Goal: Communication & Community: Answer question/provide support

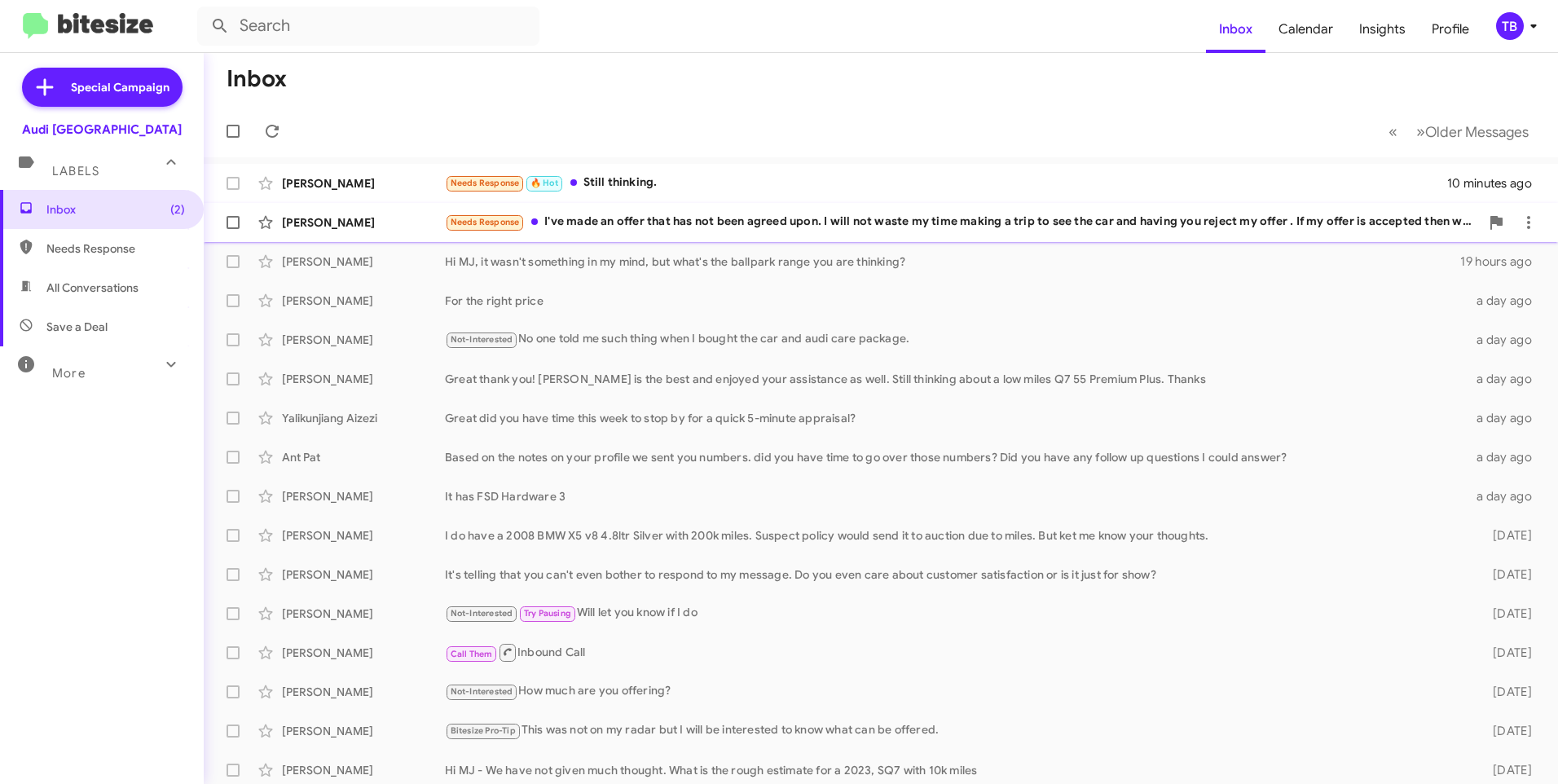
click at [852, 235] on div "Steve Young Needs Response I've made an offer that has not been agreed upon. I …" at bounding box center [880, 222] width 1328 height 33
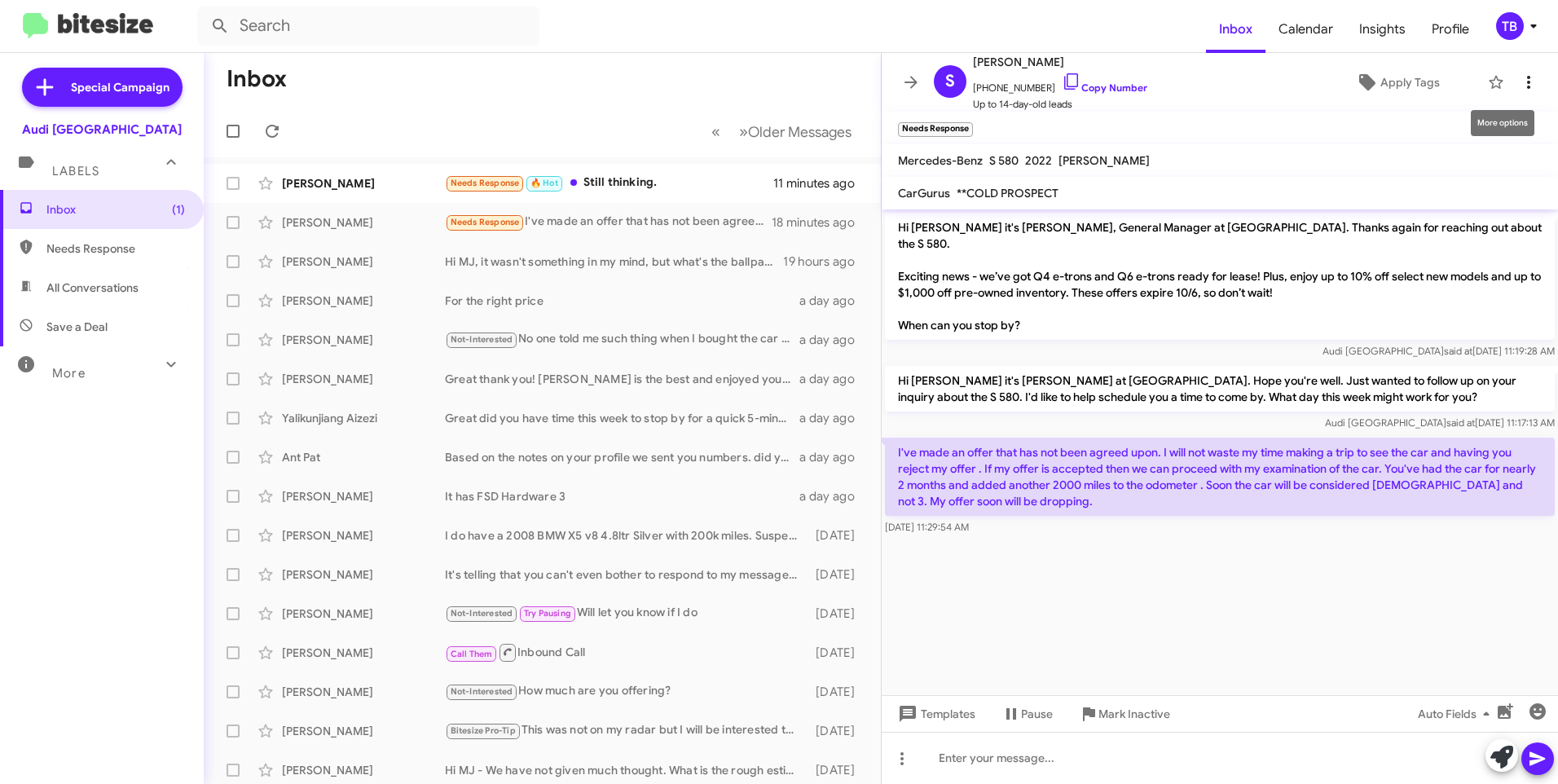
click at [1518, 83] on icon at bounding box center [1528, 82] width 19 height 19
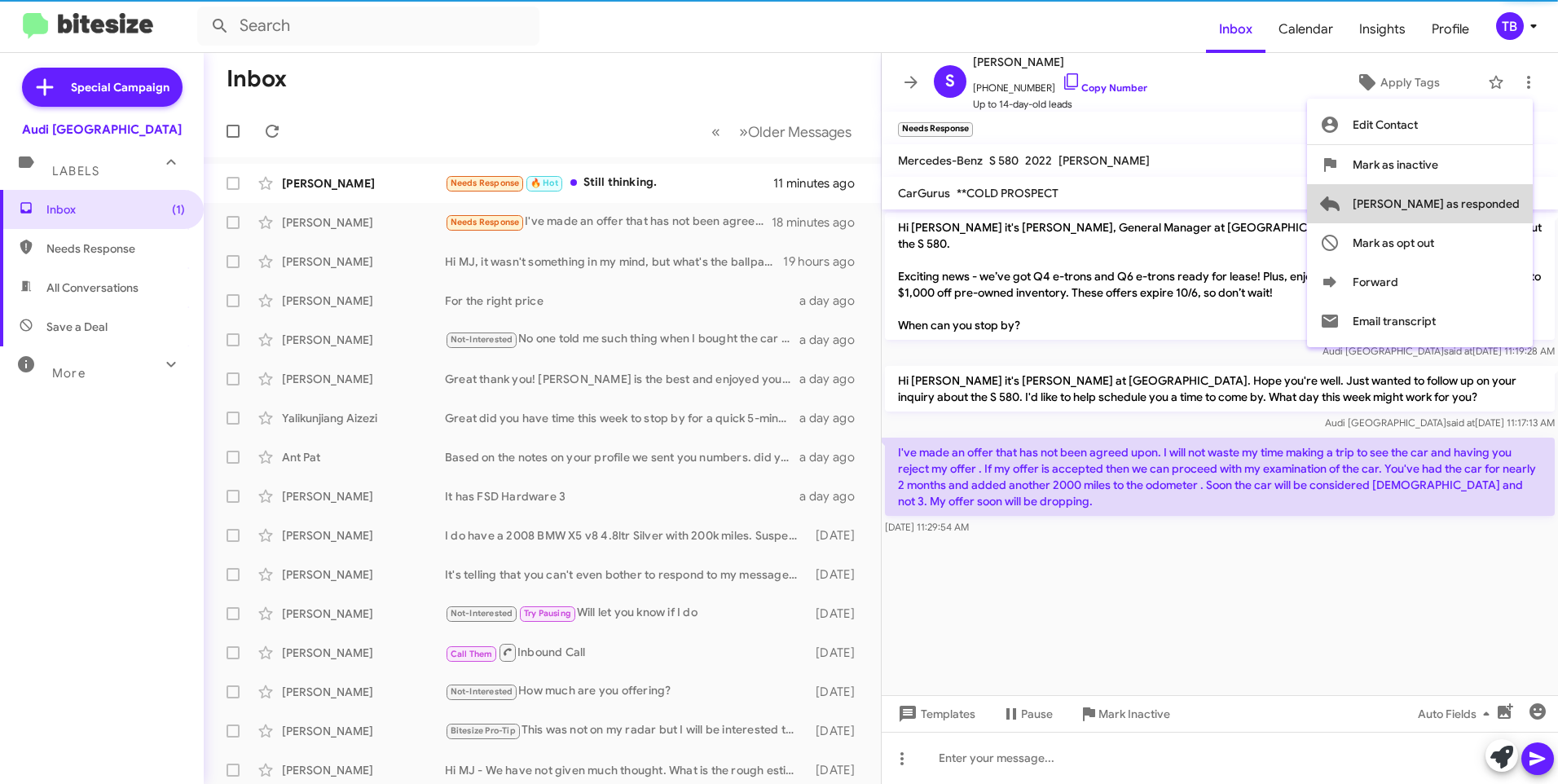
click at [1489, 206] on span "Mark as responded" at bounding box center [1436, 204] width 167 height 39
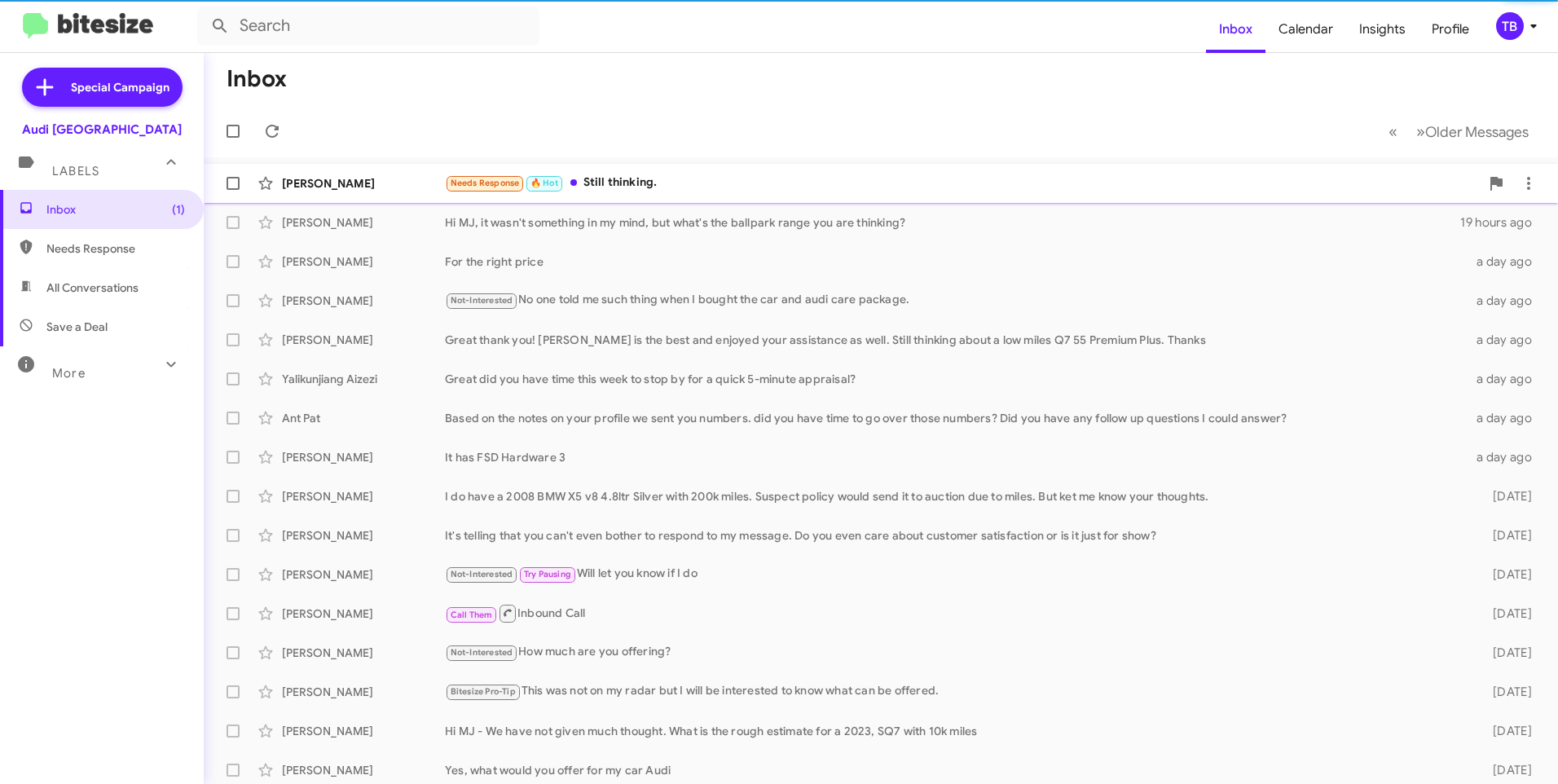
click at [703, 183] on div "Needs Response 🔥 Hot Still thinking." at bounding box center [962, 183] width 1035 height 19
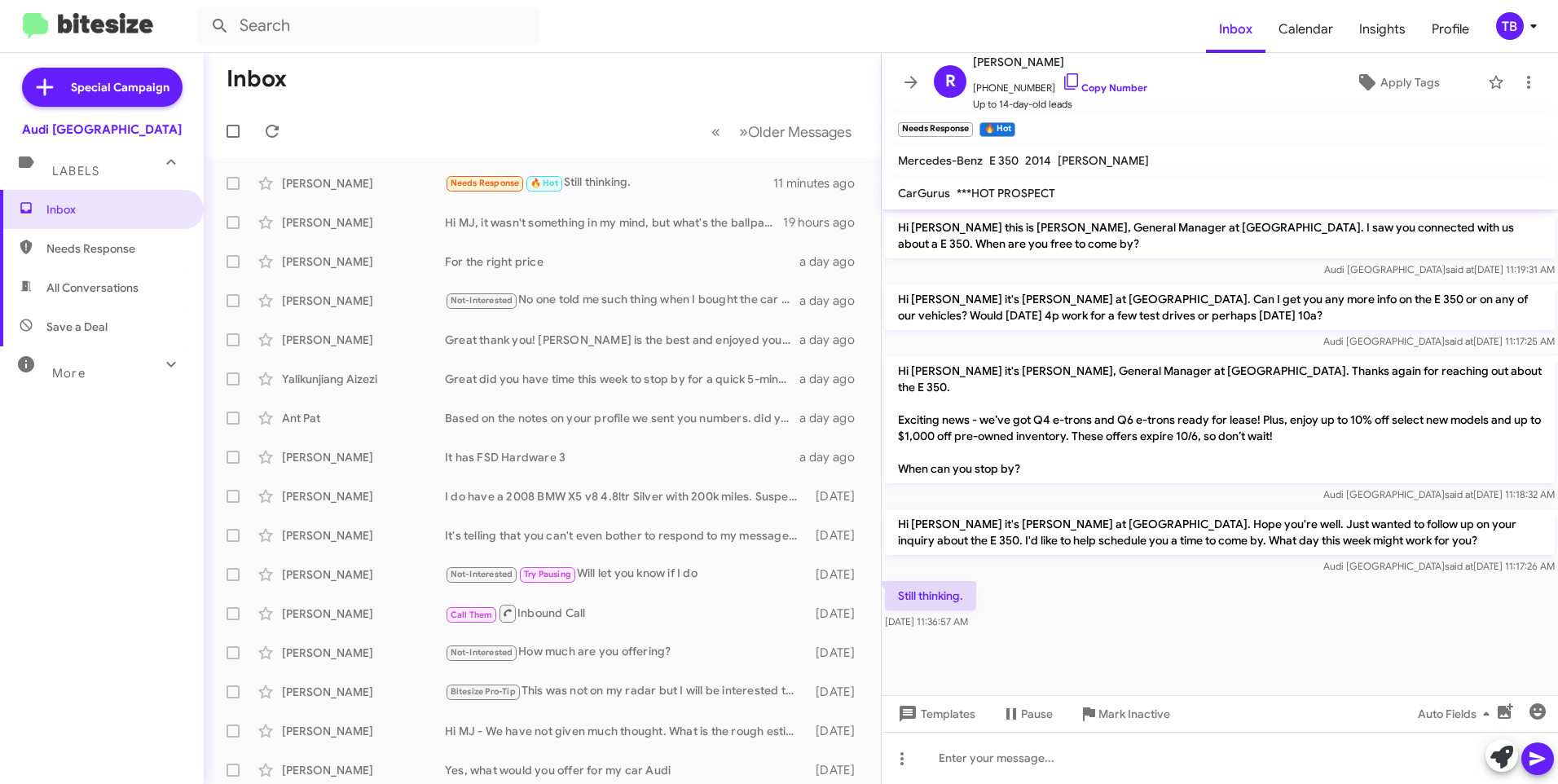
click at [111, 254] on span "Needs Response" at bounding box center [115, 248] width 138 height 16
type input "in:needs-response"
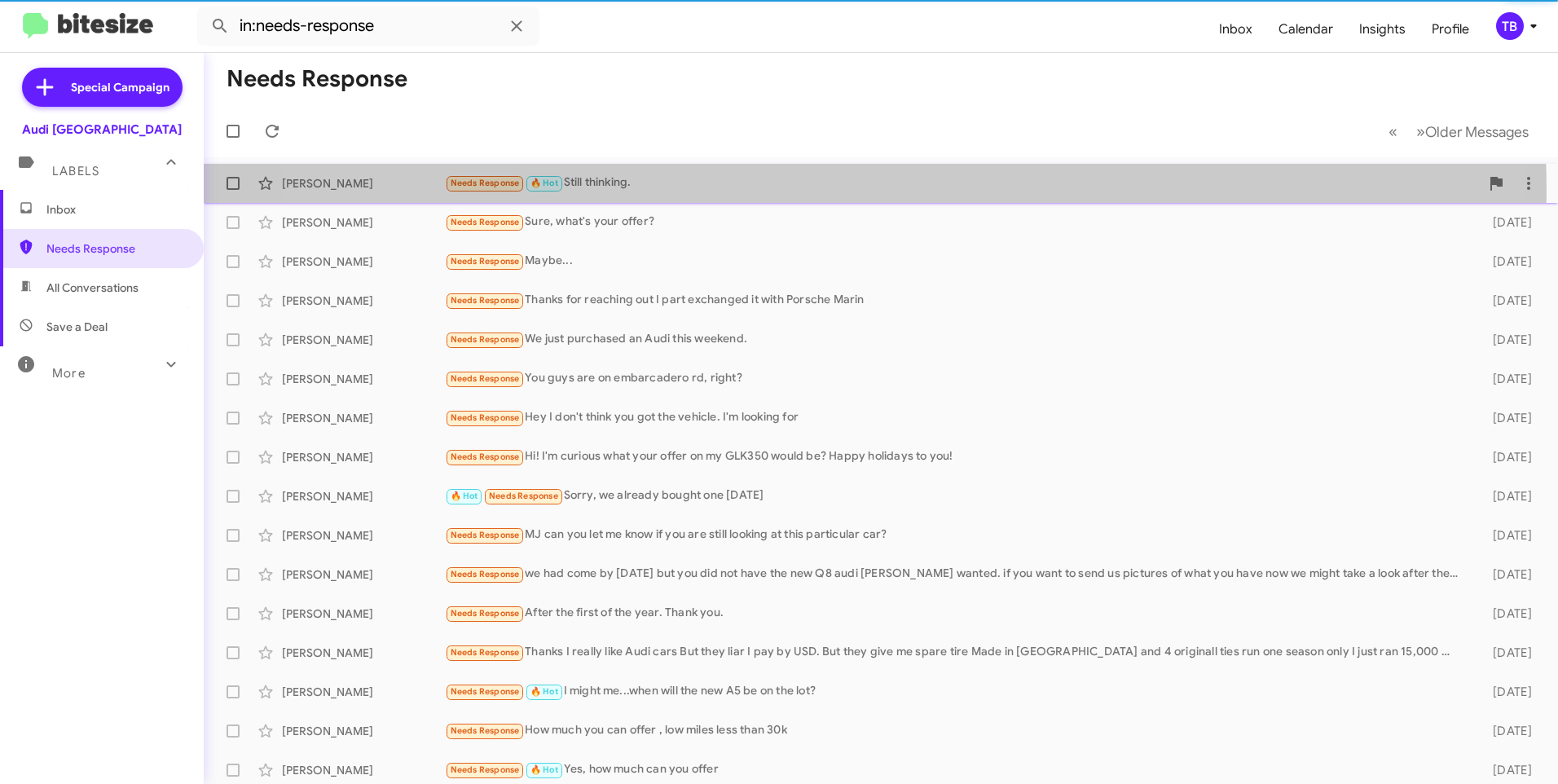
click at [812, 190] on div "Needs Response 🔥 Hot Still thinking." at bounding box center [962, 183] width 1035 height 19
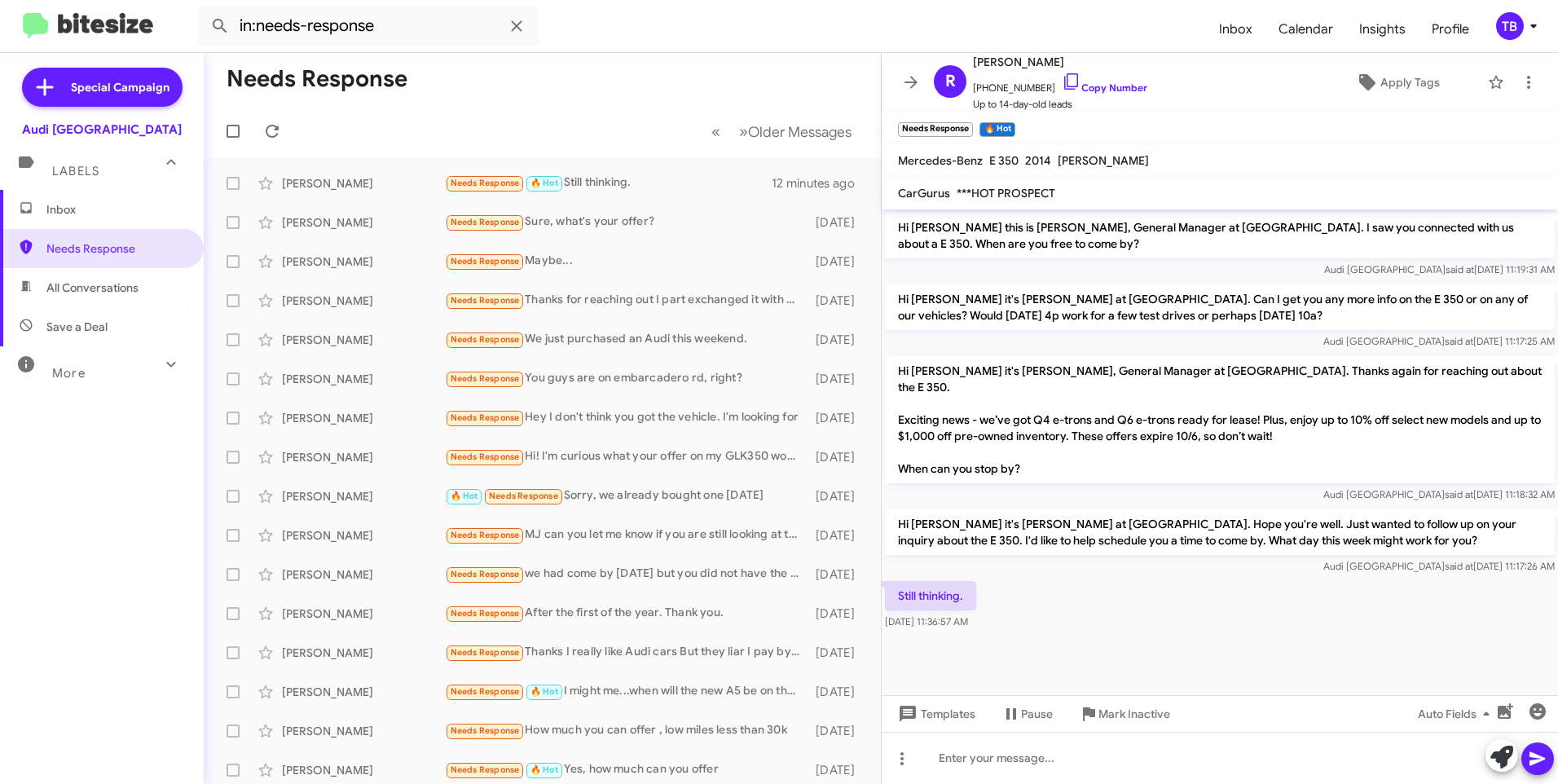
click at [83, 216] on span "Inbox" at bounding box center [115, 209] width 138 height 16
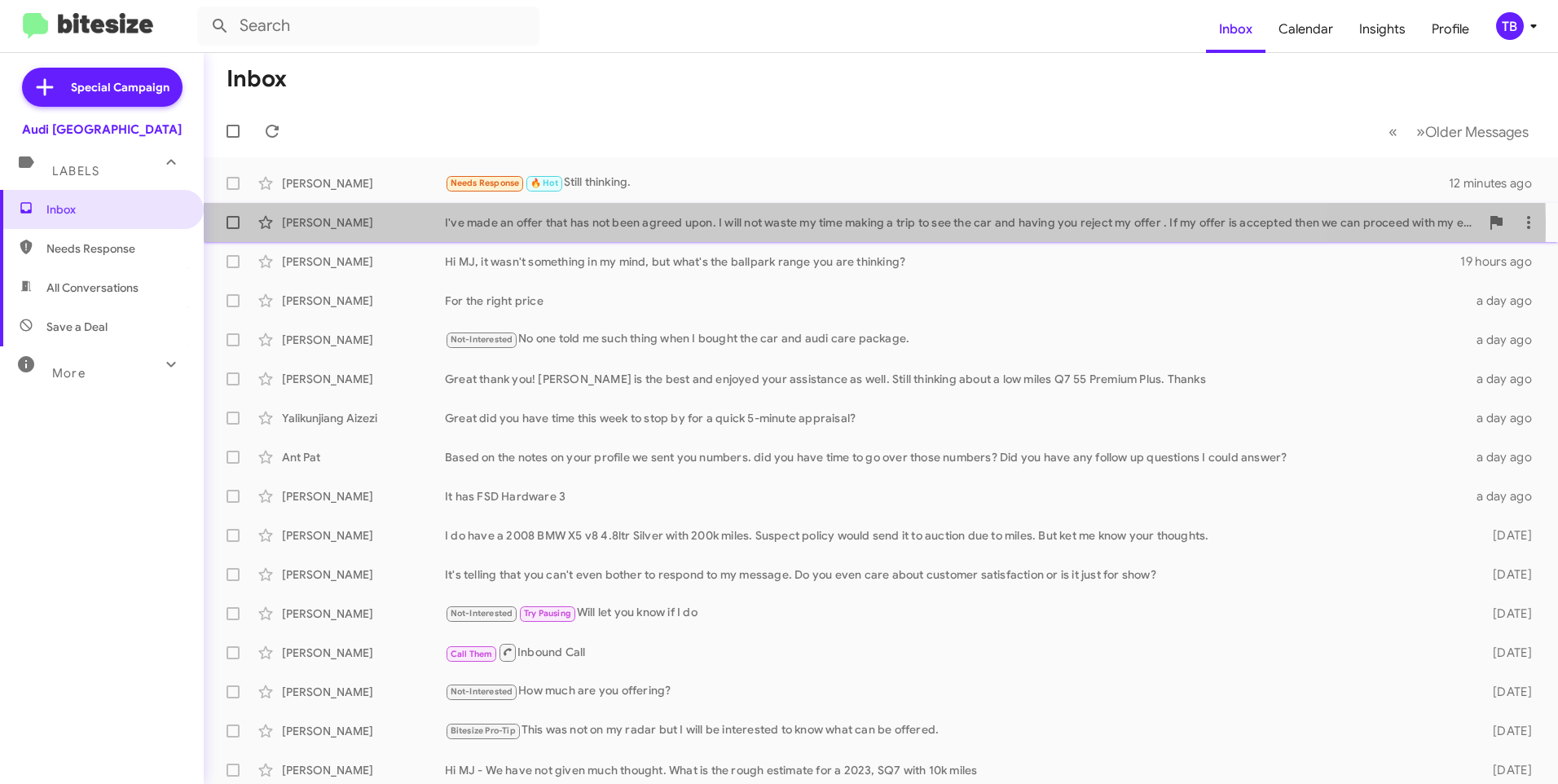
click at [712, 227] on div "I've made an offer that has not been agreed upon. I will not waste my time maki…" at bounding box center [962, 221] width 1035 height 16
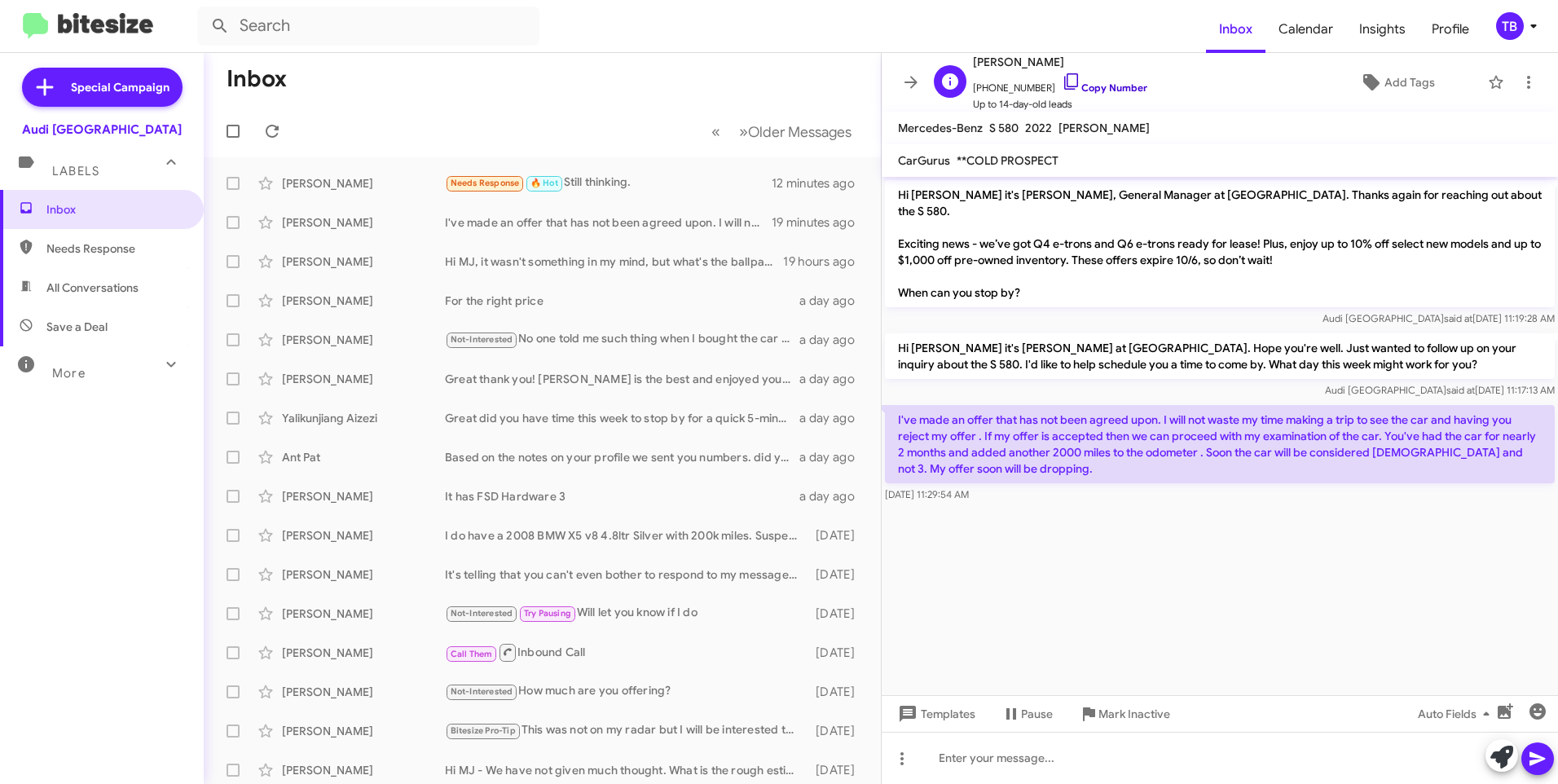
click at [1064, 87] on icon at bounding box center [1071, 81] width 13 height 16
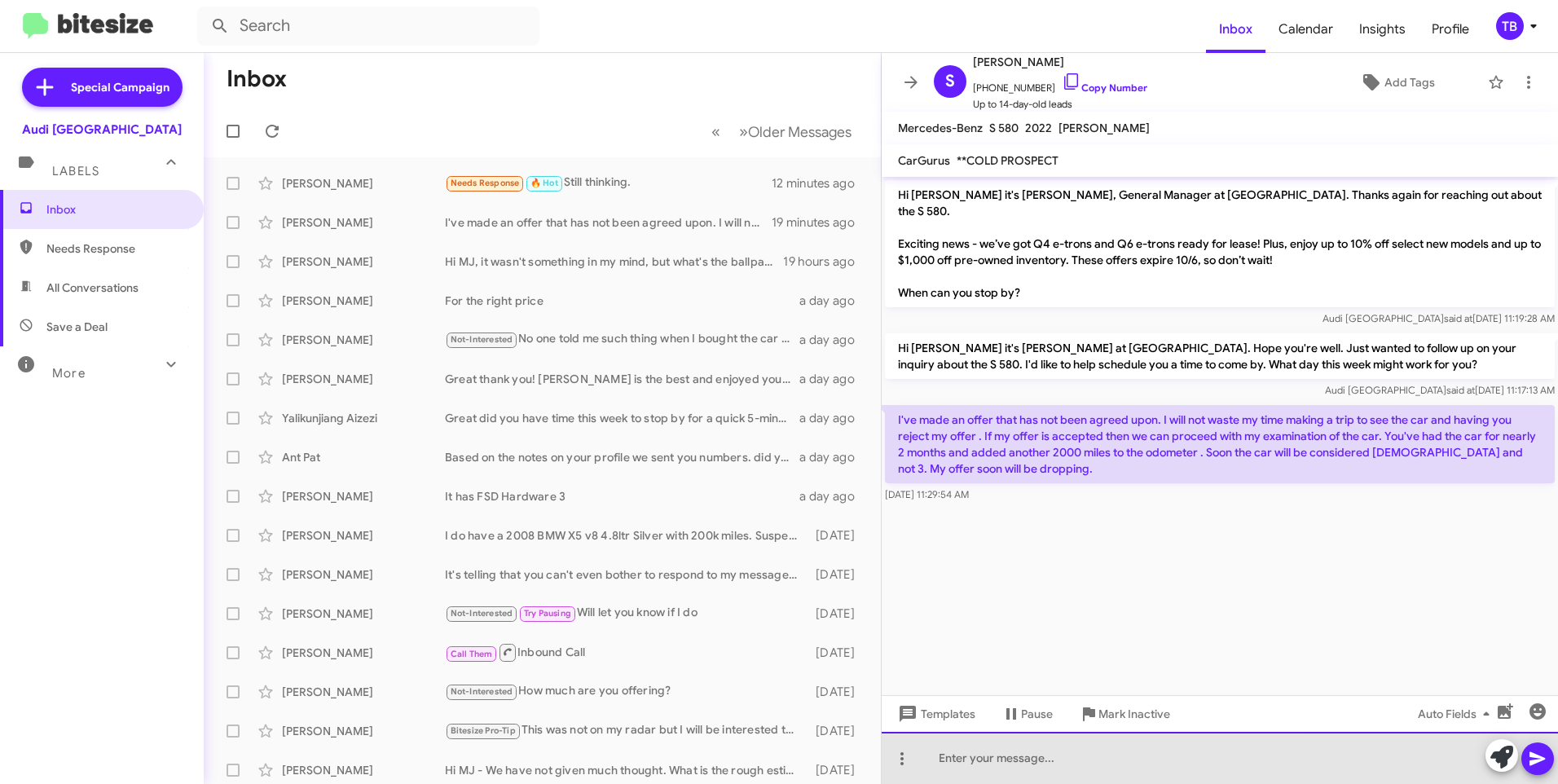
click at [1122, 767] on div at bounding box center [1219, 758] width 676 height 52
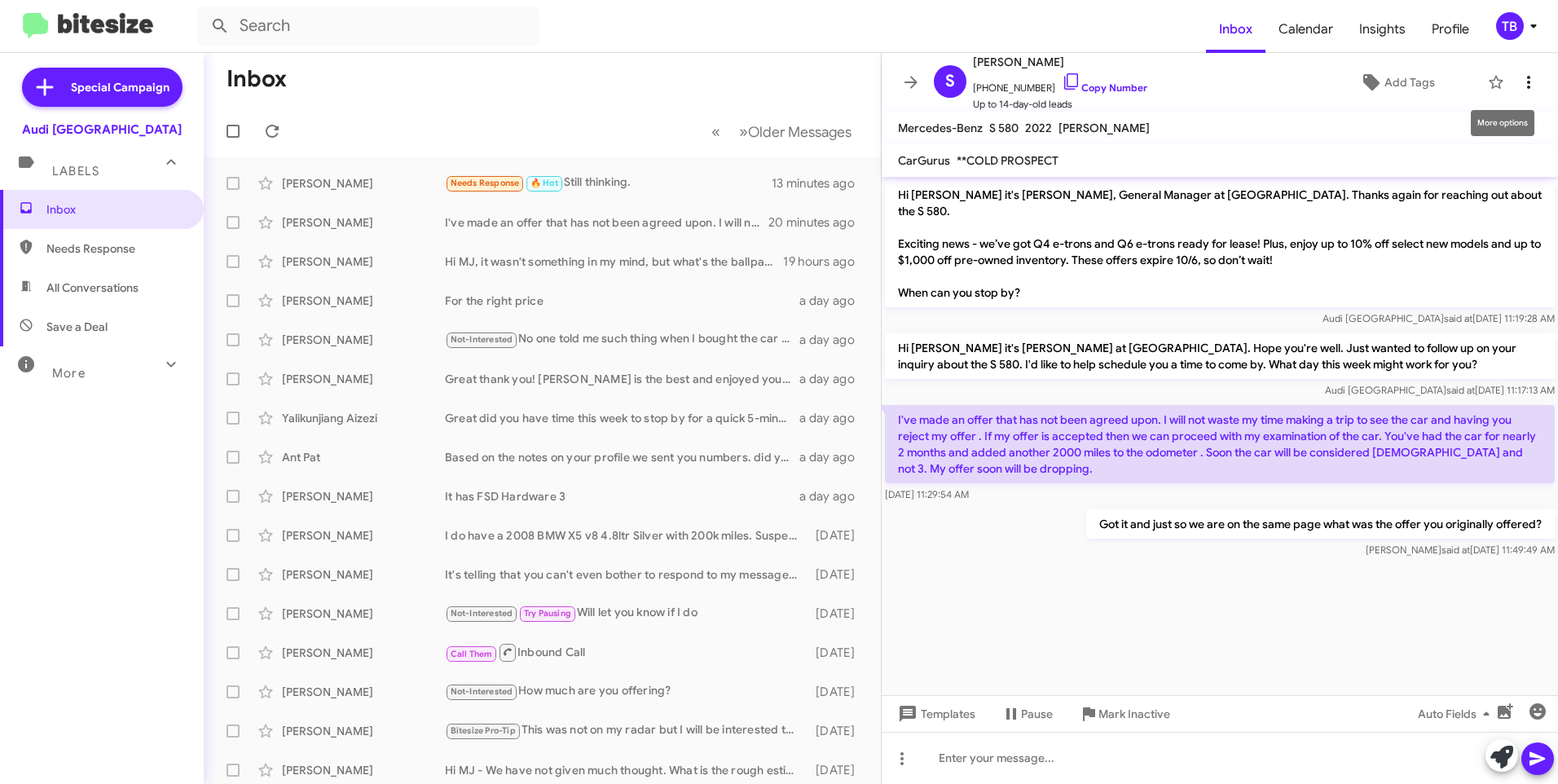
click at [1526, 75] on span at bounding box center [1529, 82] width 33 height 19
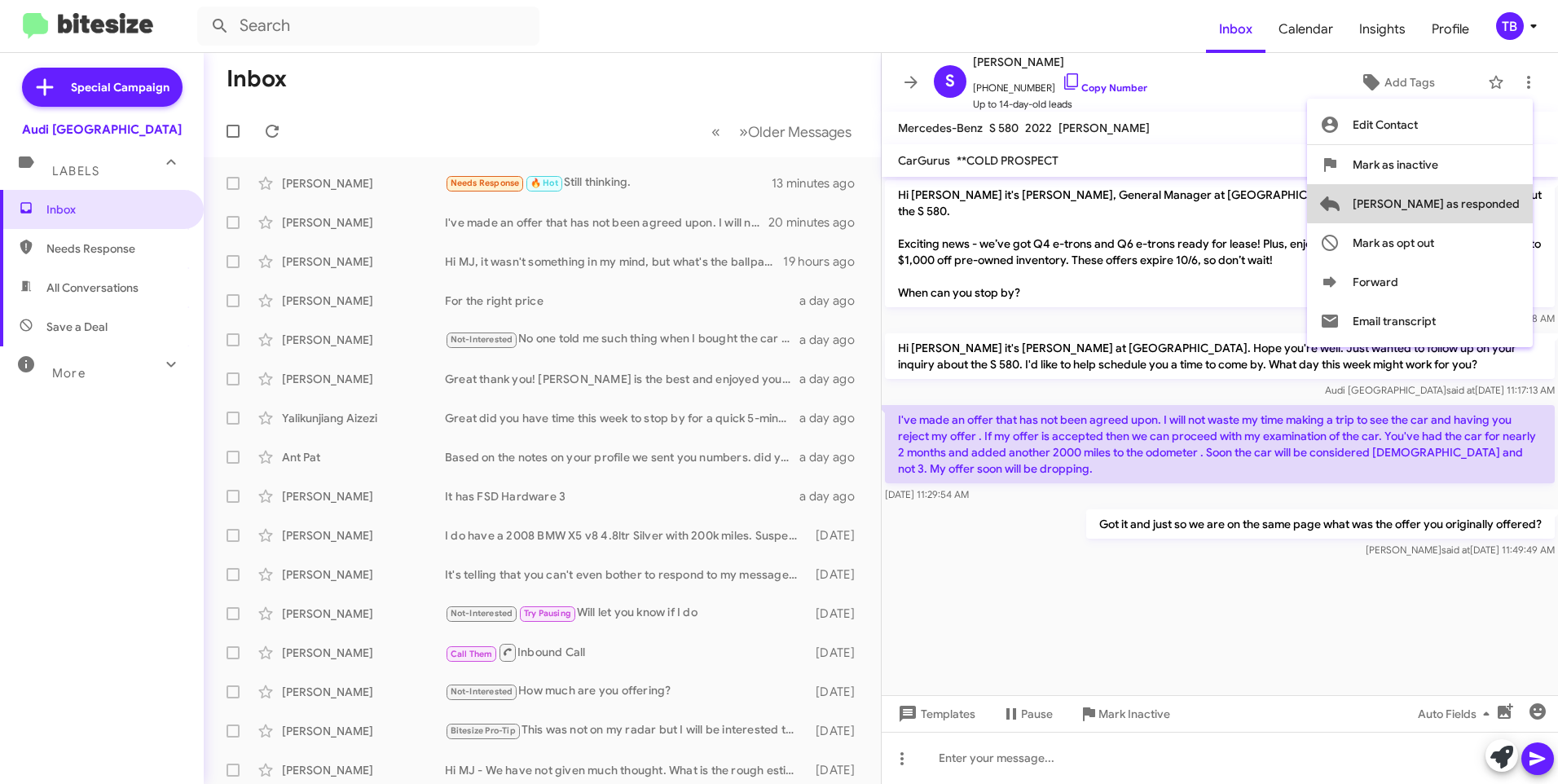
click at [1510, 200] on span "Mark as responded" at bounding box center [1436, 204] width 167 height 39
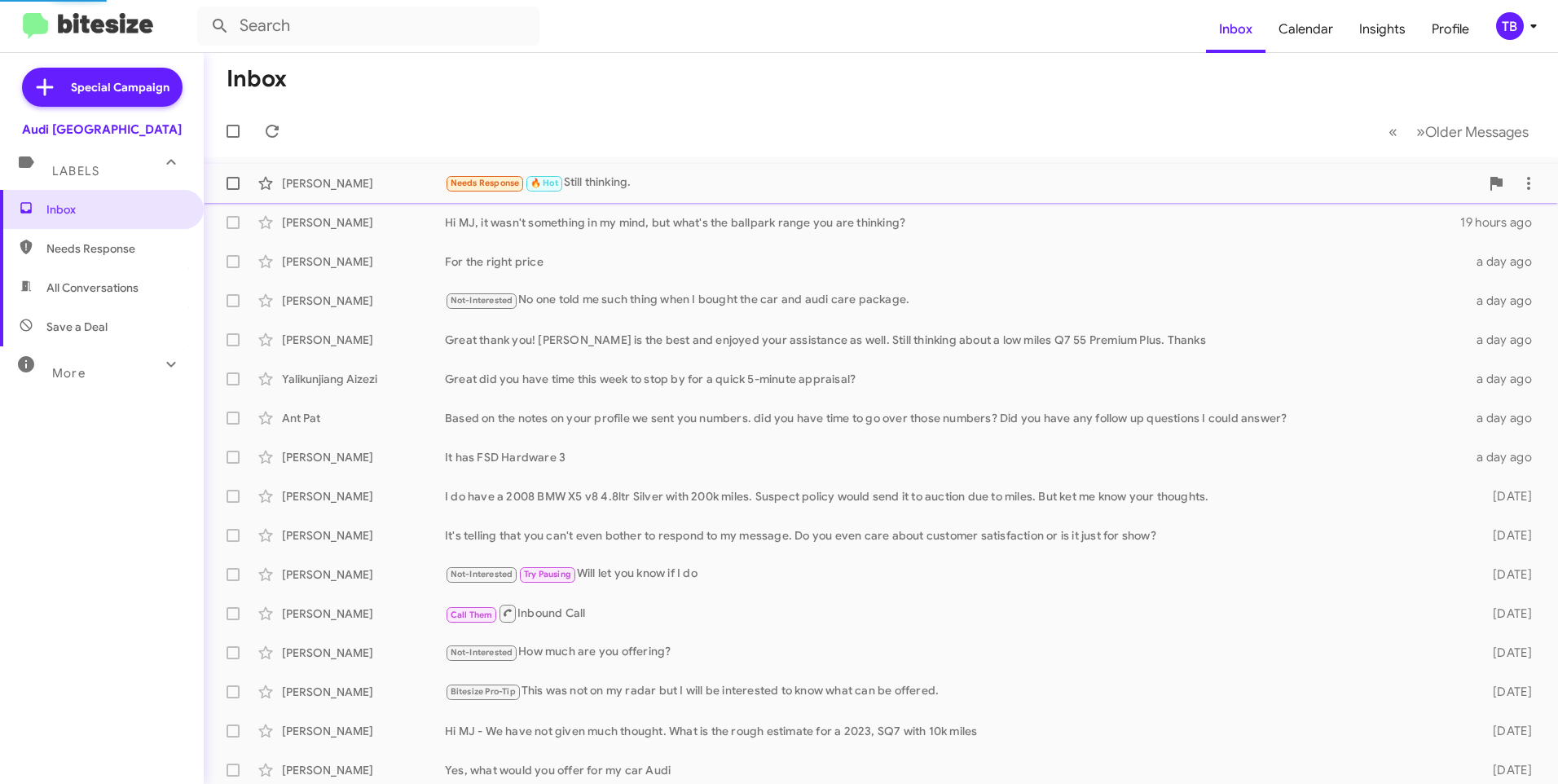
click at [739, 187] on div "Needs Response 🔥 Hot Still thinking." at bounding box center [962, 183] width 1035 height 19
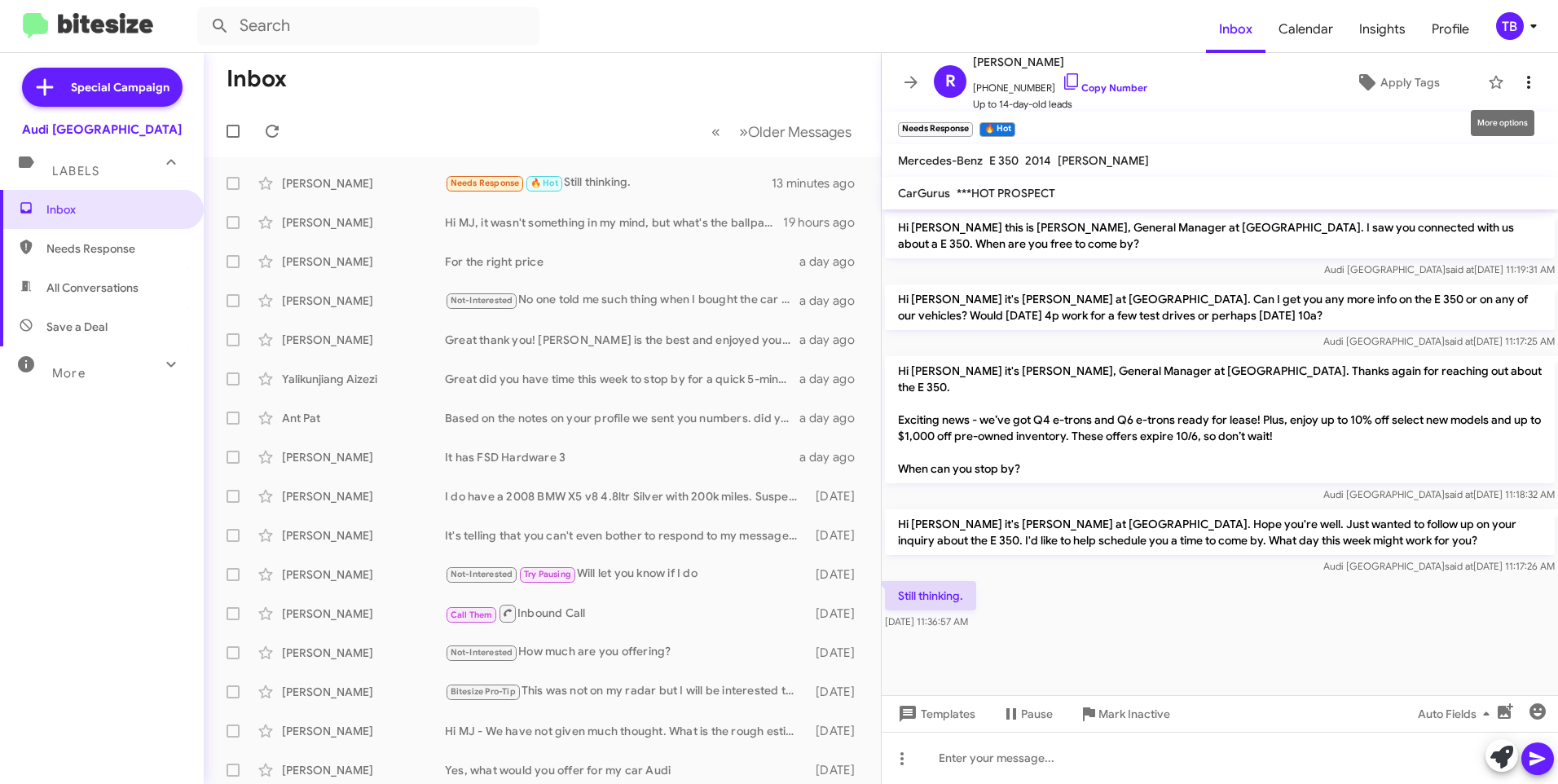
click at [1525, 70] on button at bounding box center [1529, 82] width 33 height 33
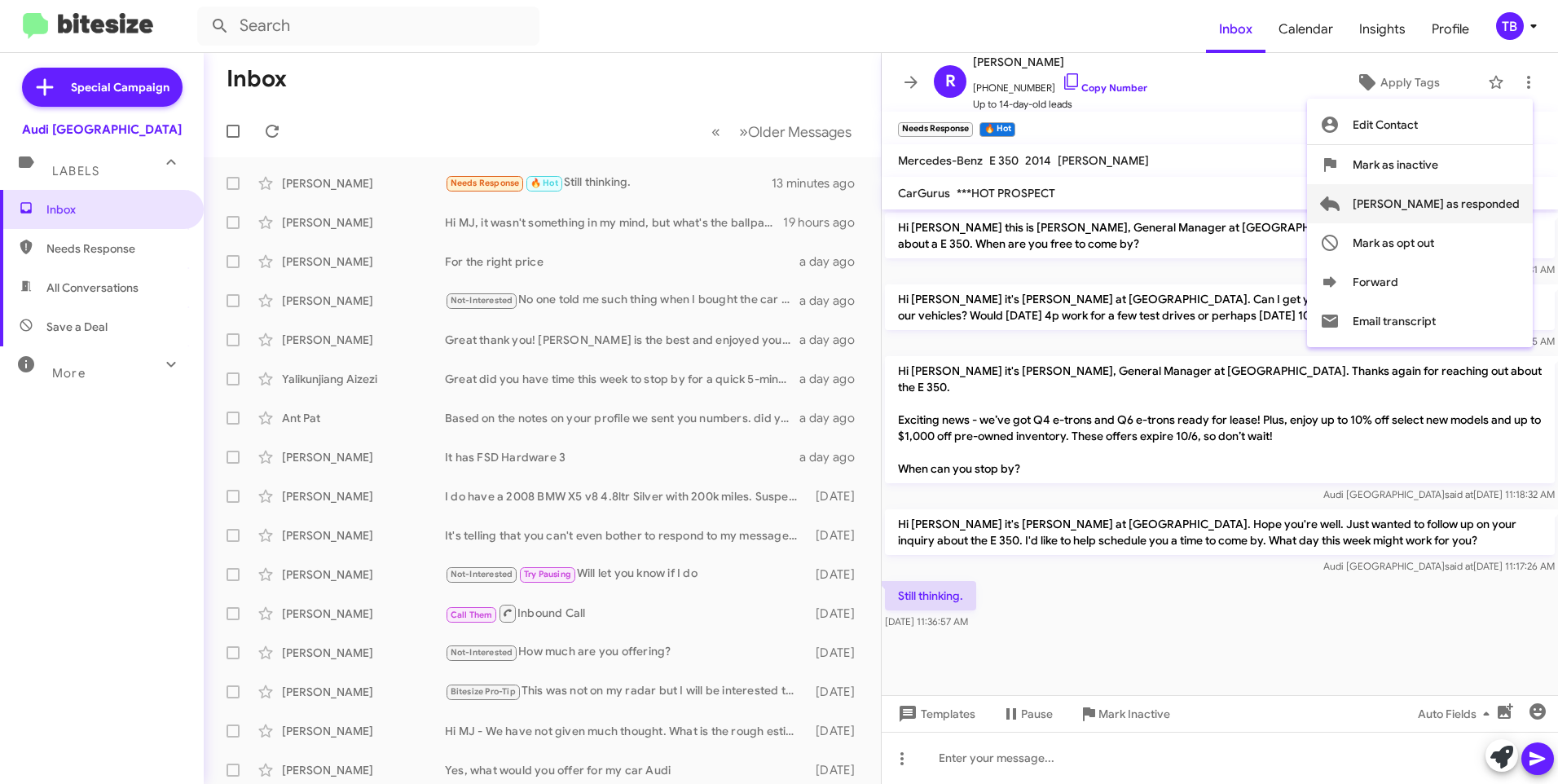
click at [1472, 213] on span "Mark as responded" at bounding box center [1436, 204] width 167 height 39
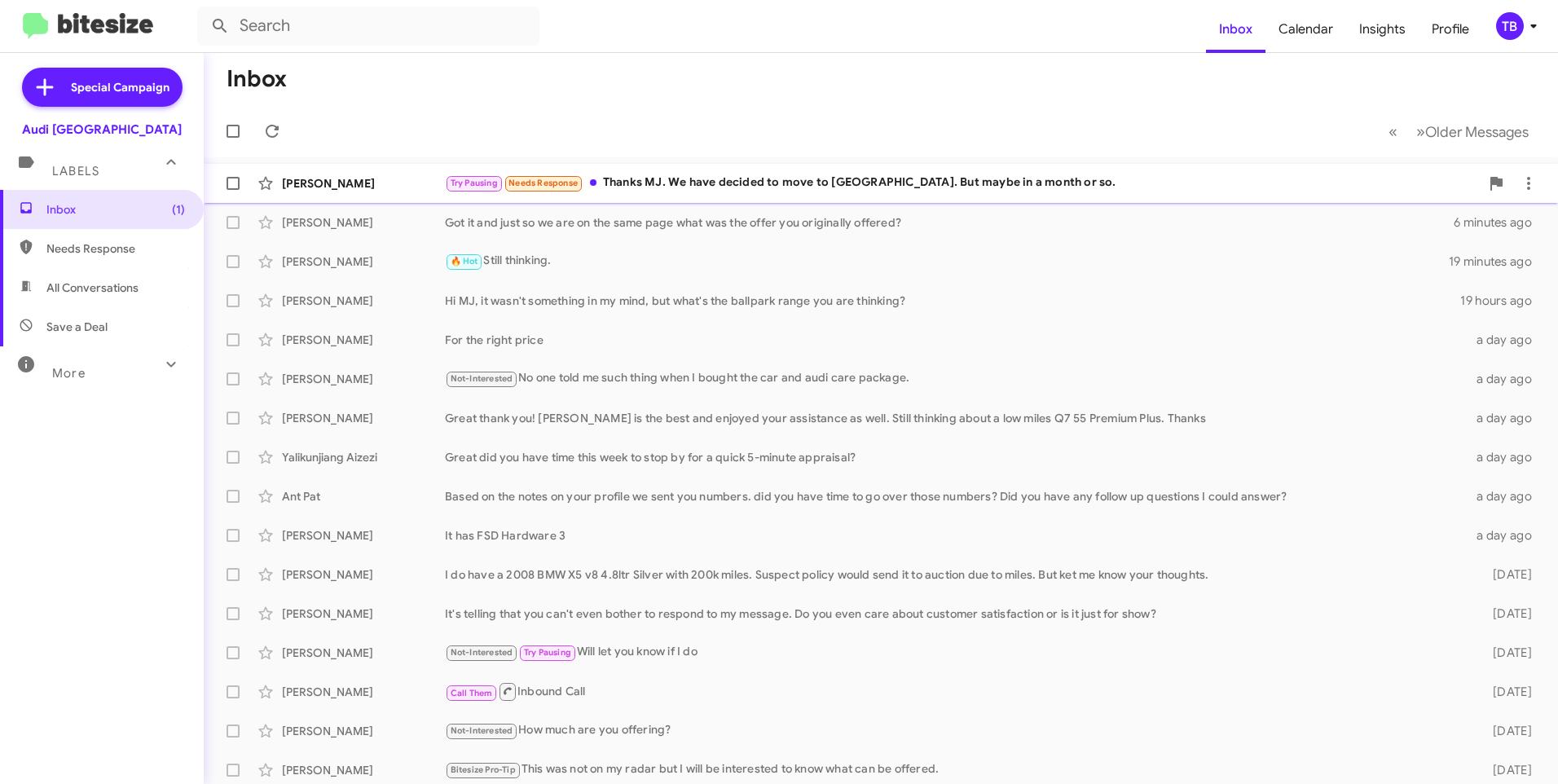
click at [882, 189] on div "Try Pausing Needs Response Thanks MJ. We have decided to move to [GEOGRAPHIC_DA…" at bounding box center [962, 183] width 1035 height 19
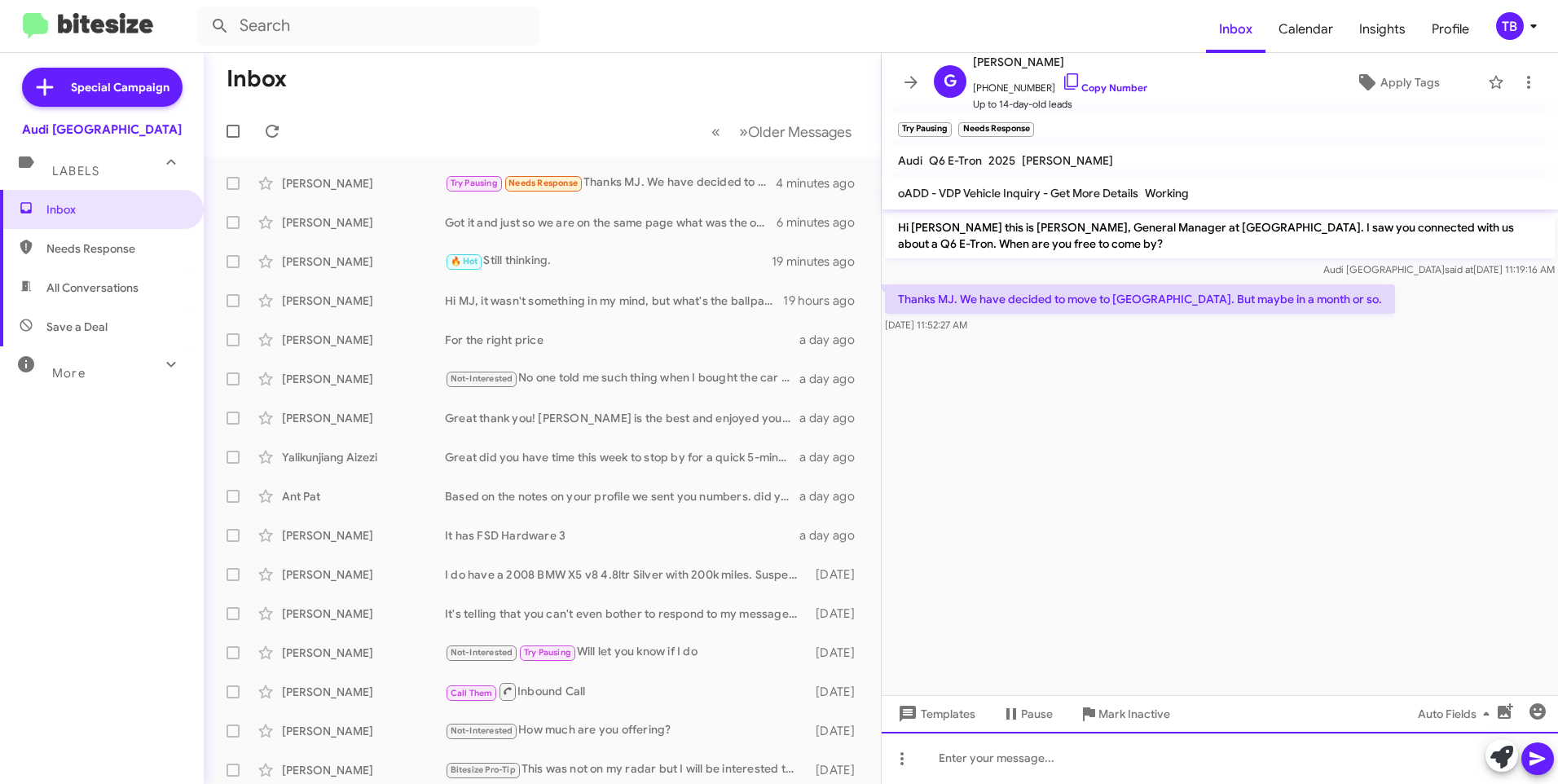
click at [1102, 783] on html "Inbox Calendar Insights Profile TB Special Campaign Audi Palo Alto Labels Inbox…" at bounding box center [779, 392] width 1558 height 784
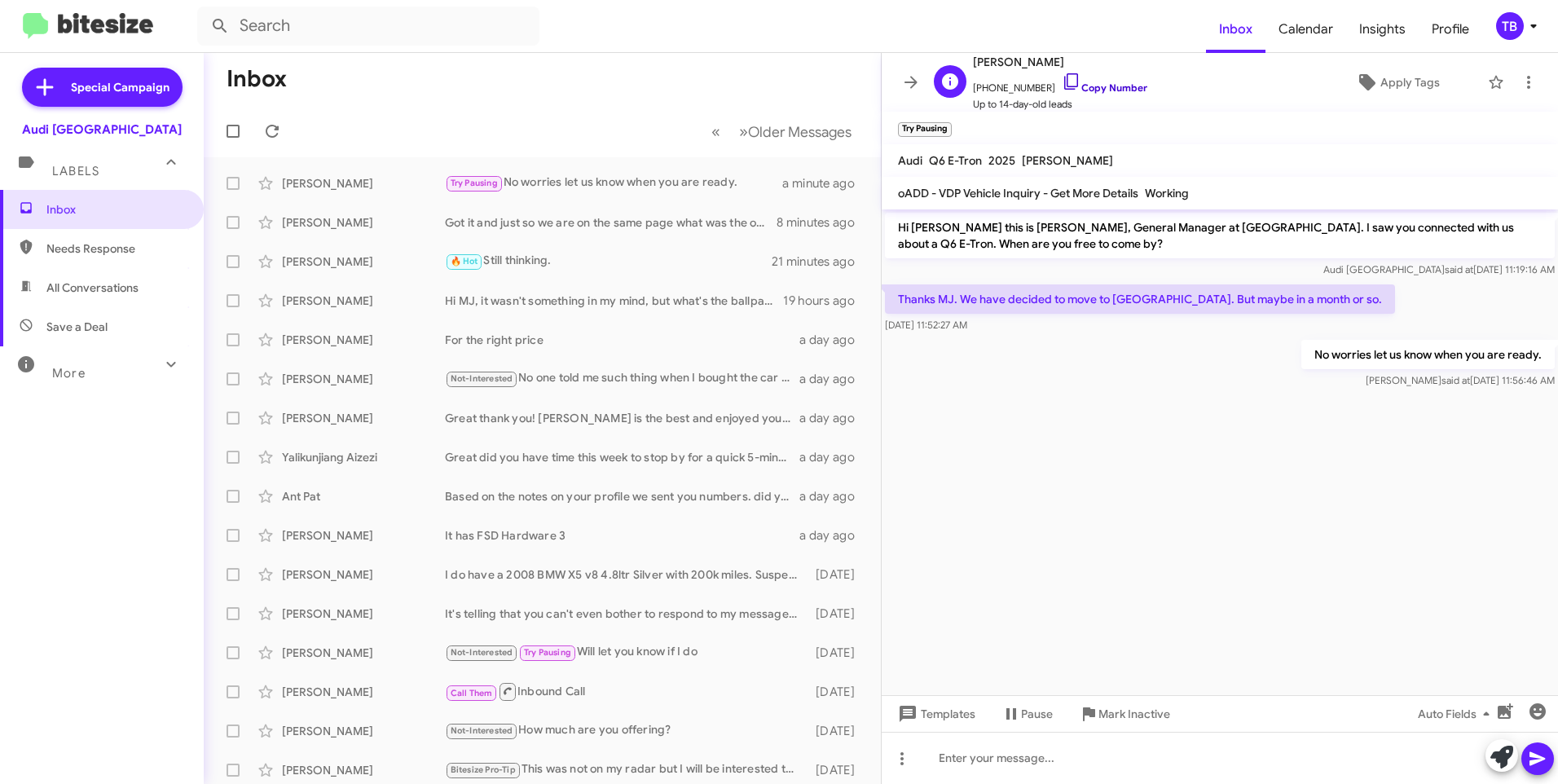
click at [1067, 89] on link "Copy Number" at bounding box center [1105, 88] width 86 height 13
click at [908, 83] on icon at bounding box center [910, 82] width 13 height 13
